Goal: Register for event/course

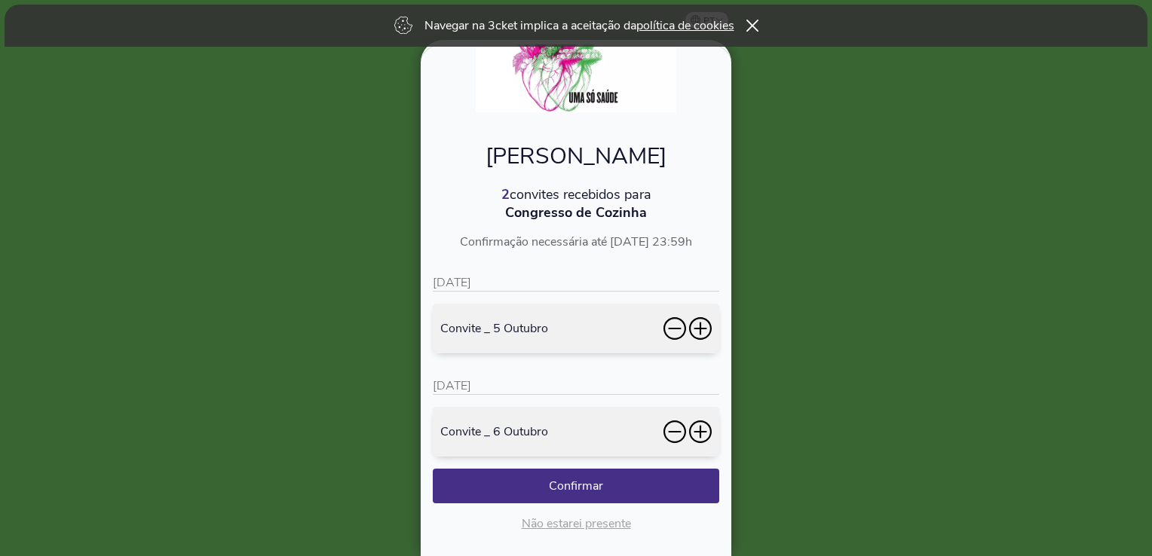
scroll to position [121, 0]
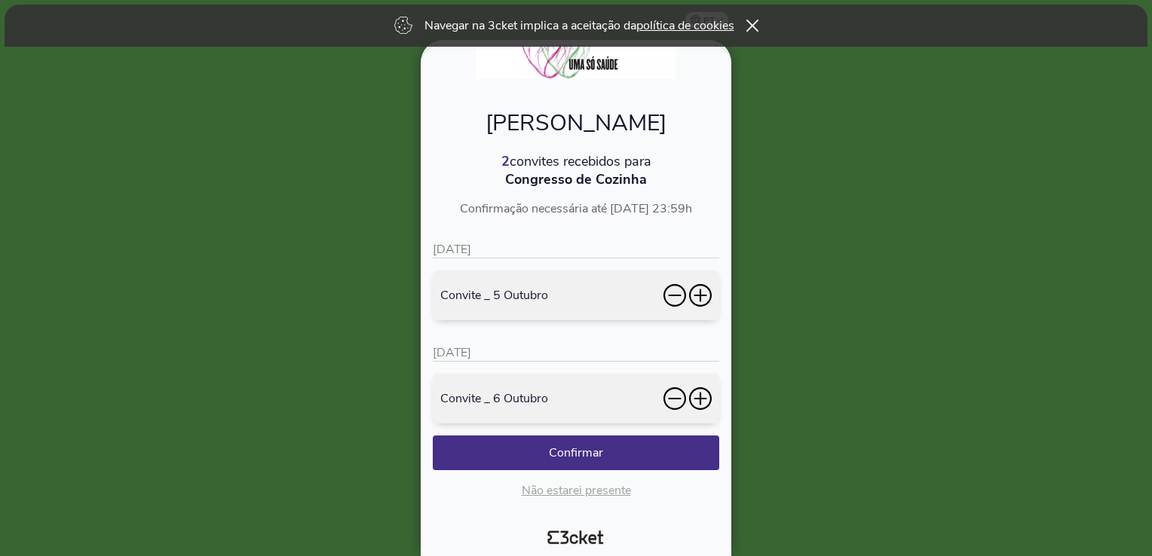
click at [704, 292] on icon at bounding box center [700, 295] width 23 height 23
click at [701, 400] on icon at bounding box center [700, 399] width 23 height 23
click at [587, 454] on button "Confirmar" at bounding box center [576, 453] width 287 height 35
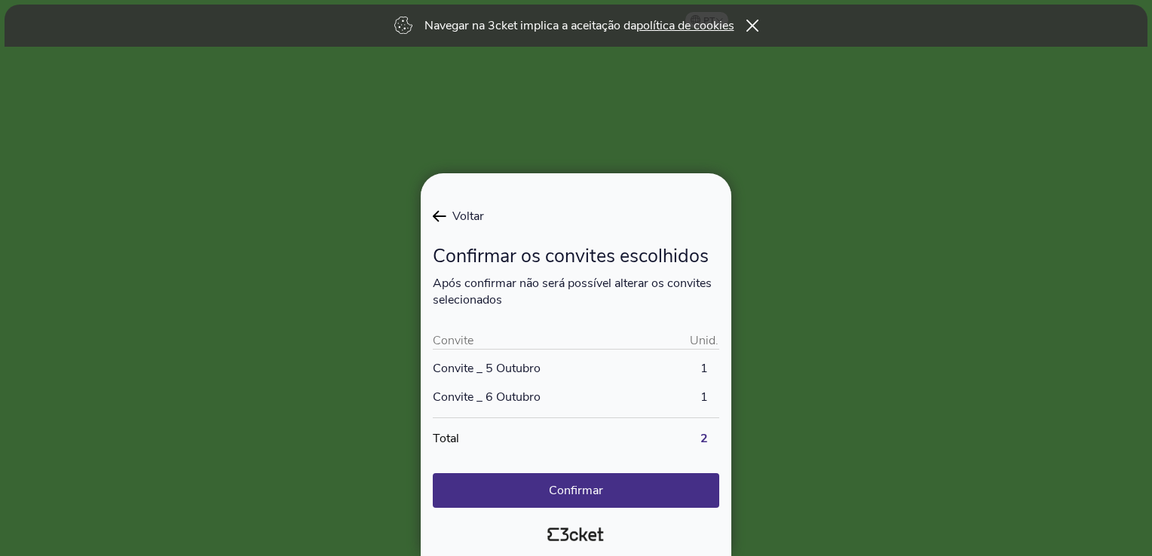
scroll to position [0, 0]
click at [437, 214] on icon at bounding box center [439, 216] width 13 height 11
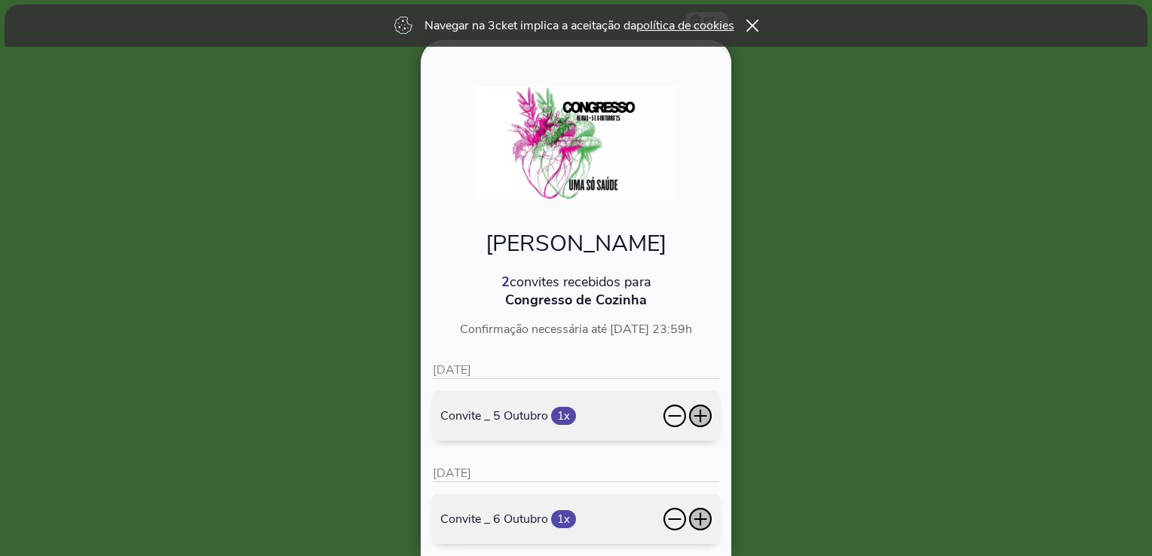
click at [703, 413] on icon at bounding box center [700, 416] width 23 height 23
click at [699, 415] on icon at bounding box center [700, 416] width 23 height 23
click at [670, 414] on icon at bounding box center [675, 416] width 23 height 23
click at [699, 415] on icon at bounding box center [700, 416] width 23 height 23
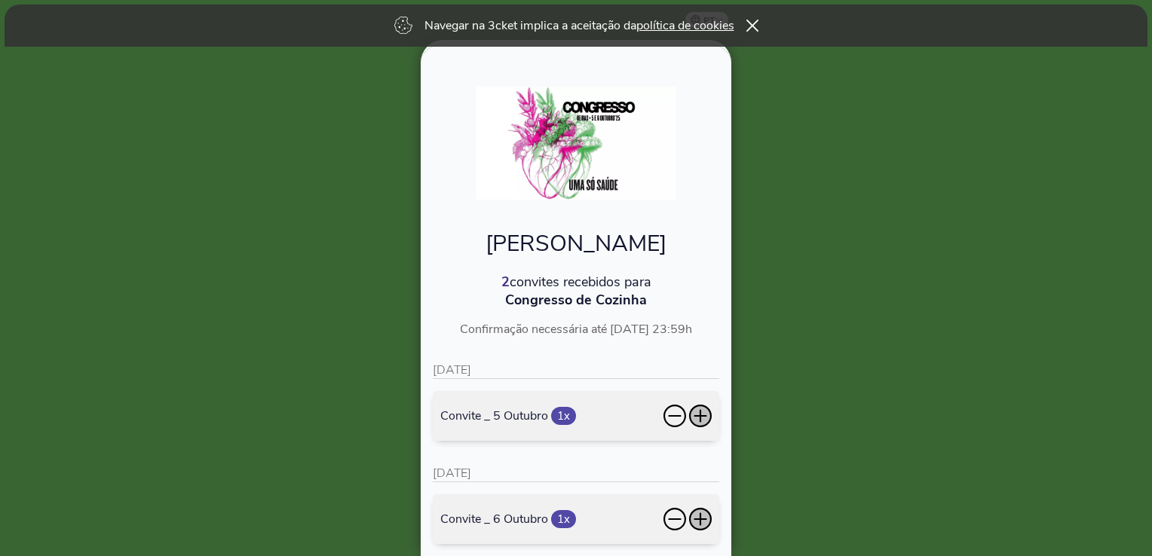
drag, startPoint x: 699, startPoint y: 415, endPoint x: 944, endPoint y: 436, distance: 246.0
click at [944, 436] on div at bounding box center [576, 278] width 1152 height 556
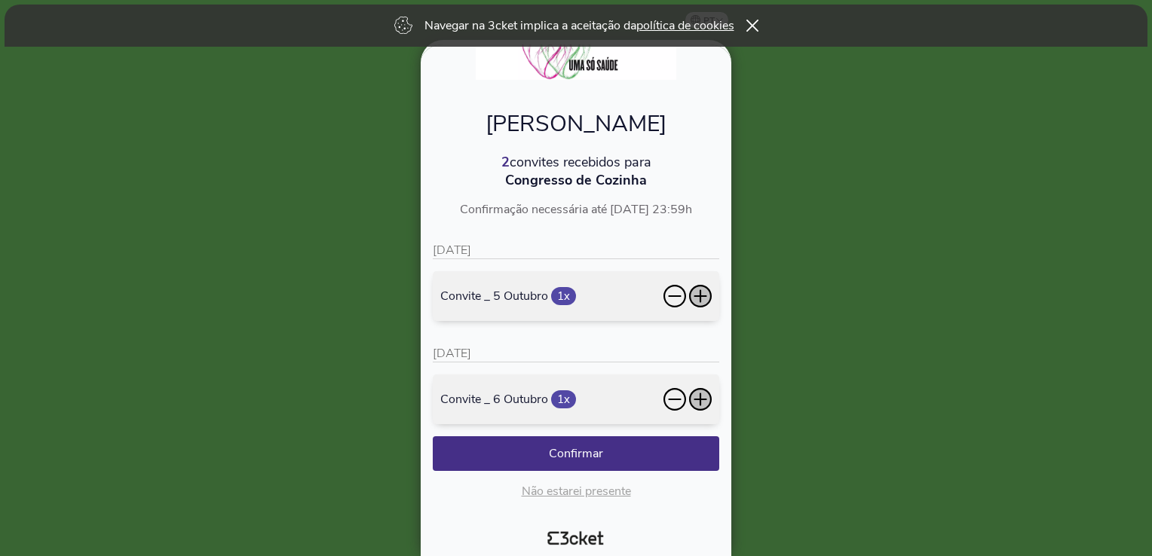
scroll to position [121, 0]
click at [575, 449] on button "Confirmar" at bounding box center [576, 453] width 287 height 35
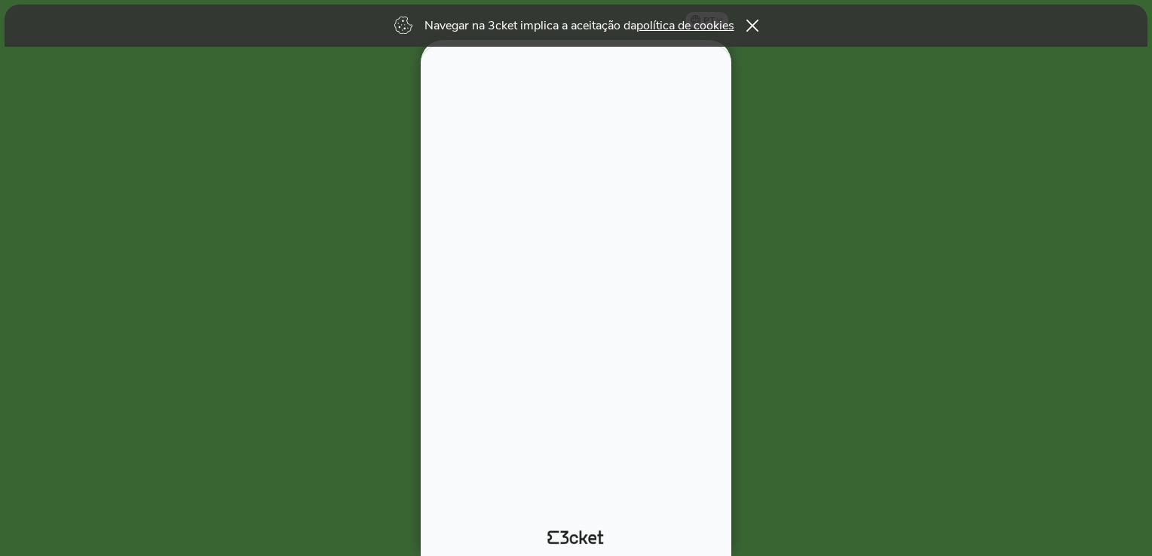
scroll to position [0, 0]
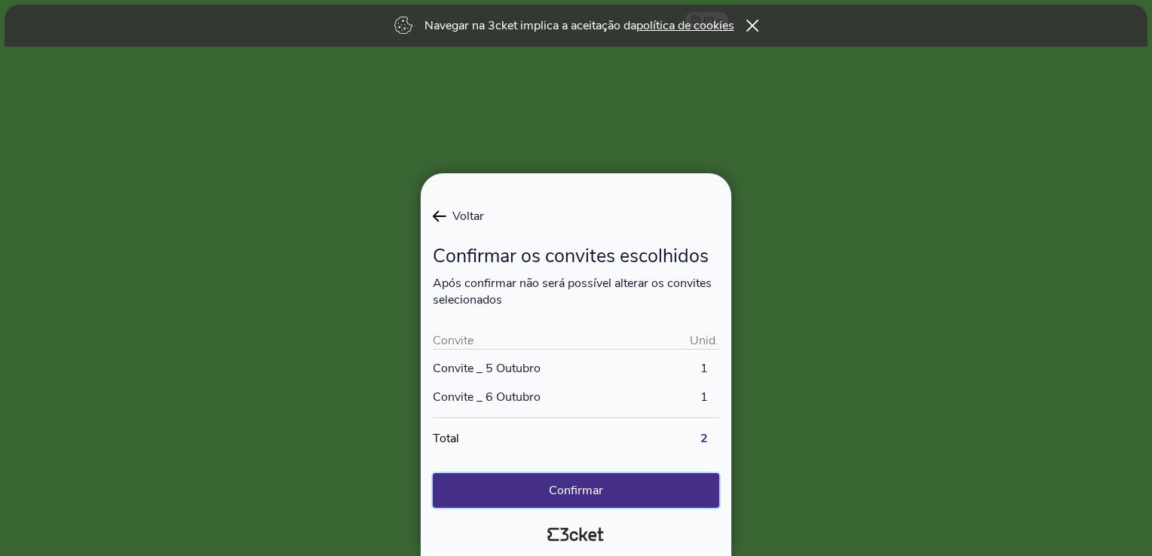
click at [604, 490] on button "Confirmar" at bounding box center [576, 491] width 287 height 35
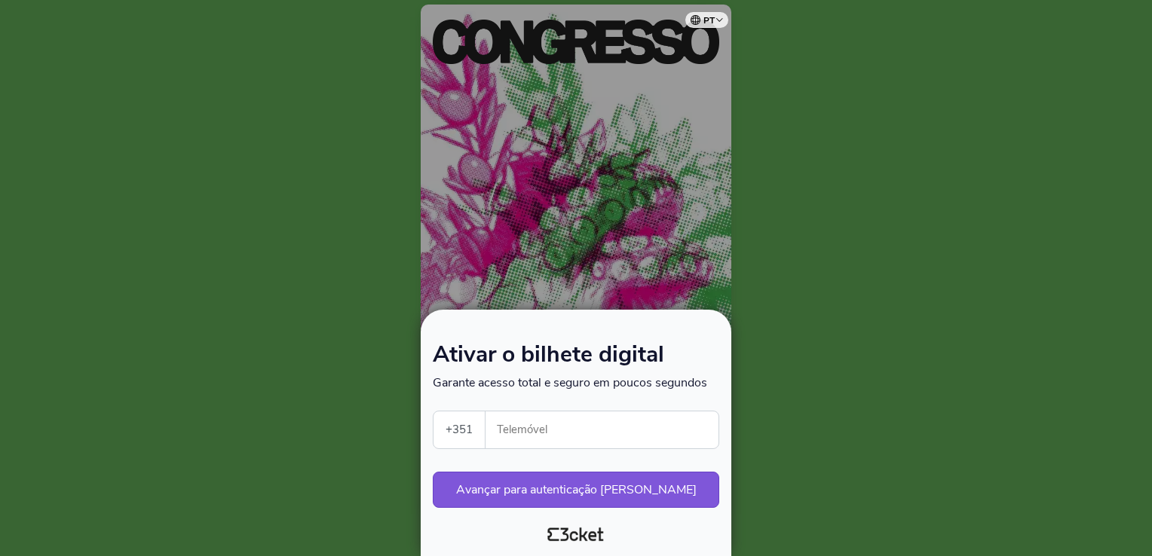
click at [577, 423] on input "Telemóvel" at bounding box center [608, 430] width 221 height 37
type input "918550429"
click at [615, 492] on button "Avançar para autenticação segura" at bounding box center [576, 490] width 287 height 36
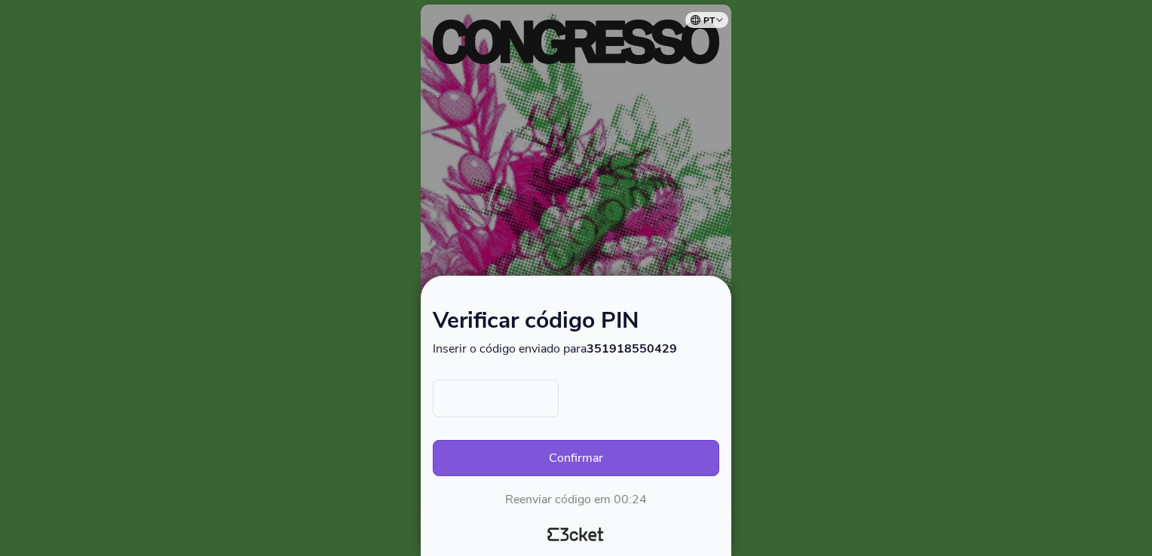
click at [520, 403] on input "text" at bounding box center [496, 399] width 126 height 38
type input "9291"
click at [582, 455] on button "Confirmar" at bounding box center [576, 458] width 287 height 36
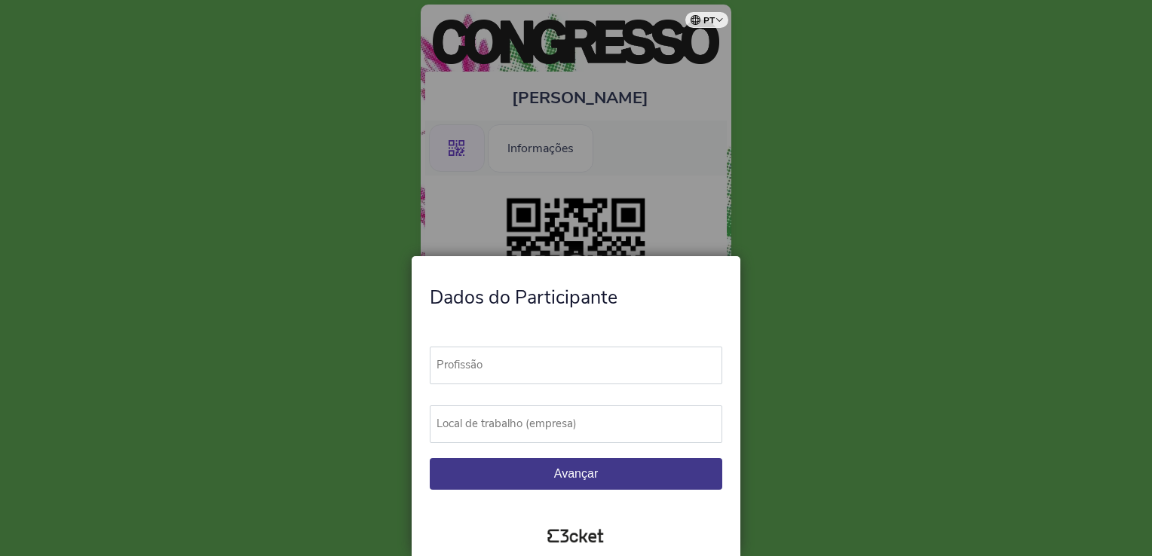
click at [503, 363] on label "Profissão" at bounding box center [583, 365] width 306 height 37
click at [503, 363] on input "Profissão" at bounding box center [576, 366] width 293 height 38
click at [503, 363] on label "Profissão" at bounding box center [583, 365] width 306 height 37
click at [503, 363] on input "Profissão" at bounding box center [576, 366] width 293 height 38
type input "Comercial"
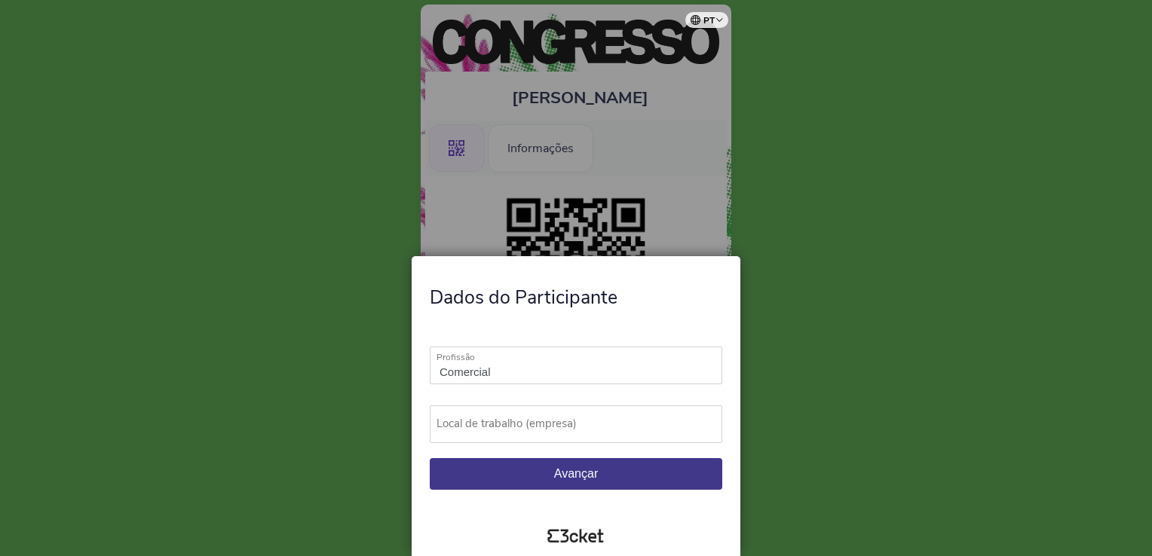
click at [537, 420] on label "Local de trabalho (empresa)" at bounding box center [583, 424] width 306 height 37
click at [537, 420] on input "Local de trabalho (empresa)" at bounding box center [576, 425] width 293 height 38
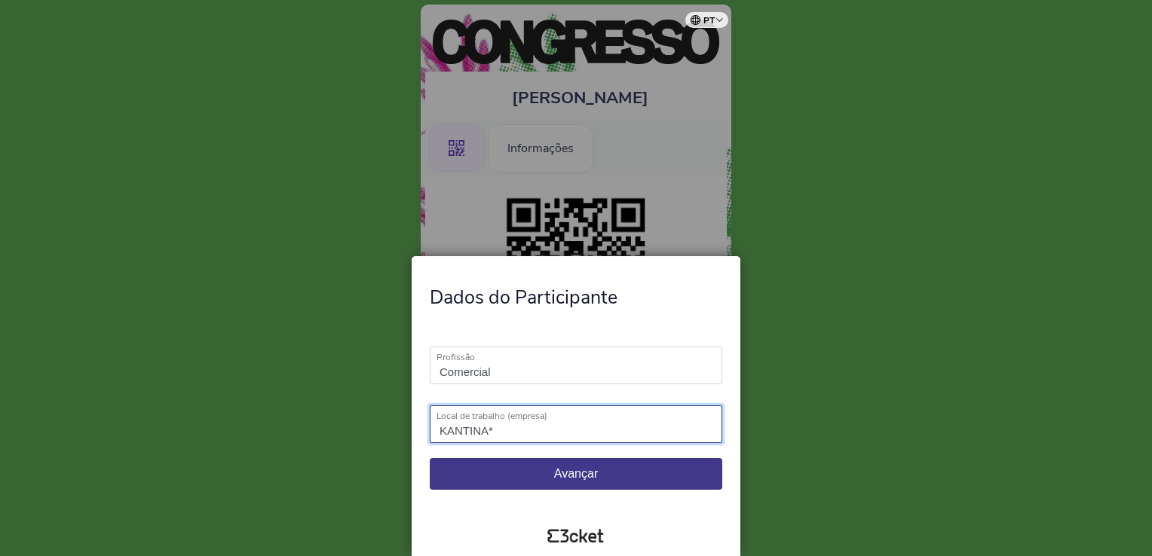
type input "KANTINA*"
click at [585, 474] on span "Avançar" at bounding box center [576, 474] width 44 height 13
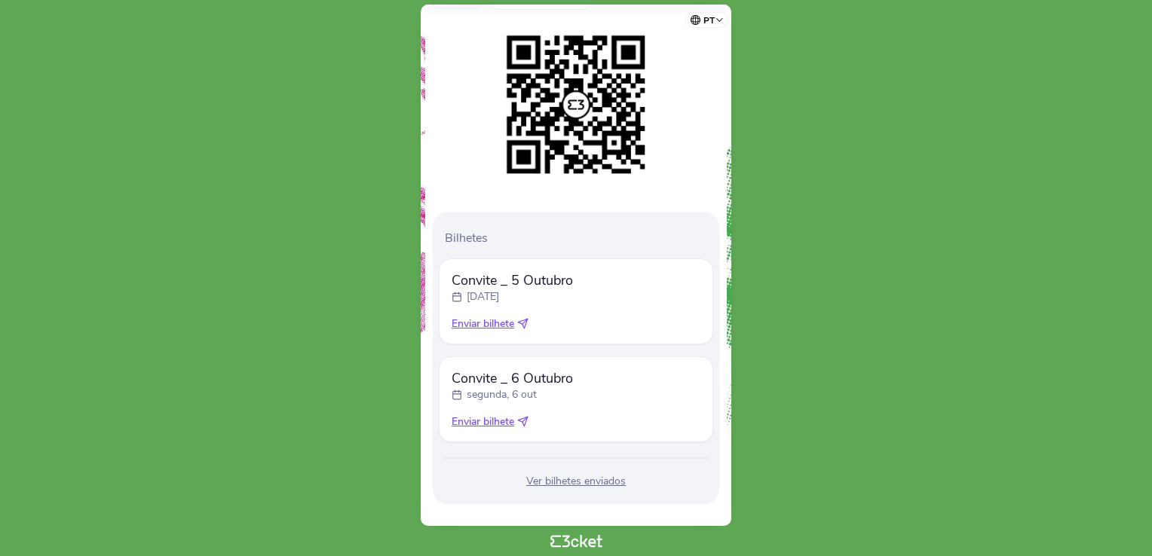
scroll to position [178, 0]
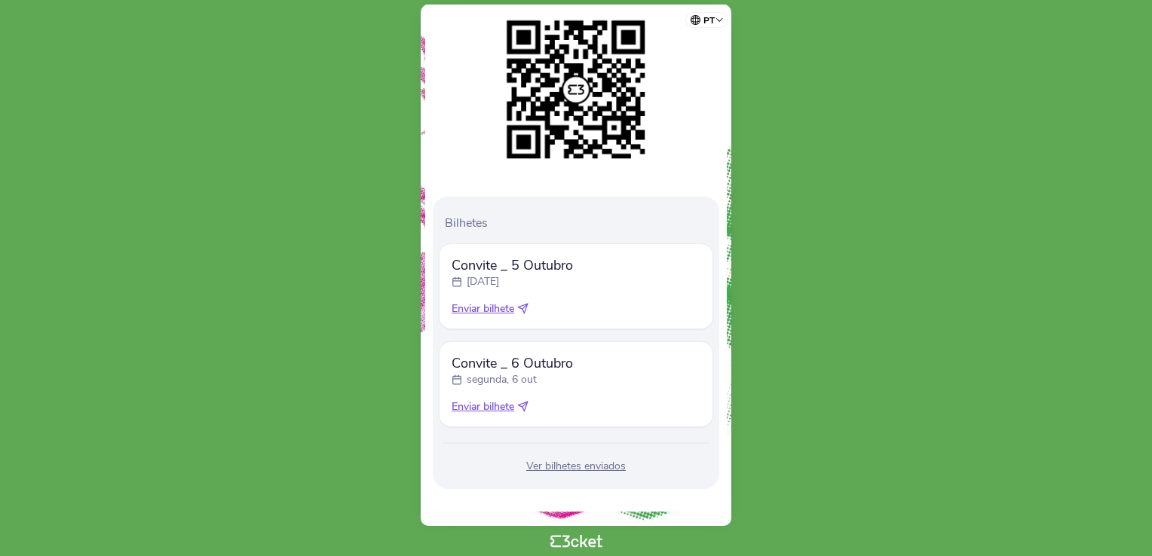
click at [1082, 167] on body "pt Português ([GEOGRAPHIC_DATA]) English Español Catalan [DEMOGRAPHIC_DATA] [PE…" at bounding box center [576, 278] width 1140 height 544
